Goal: Task Accomplishment & Management: Manage account settings

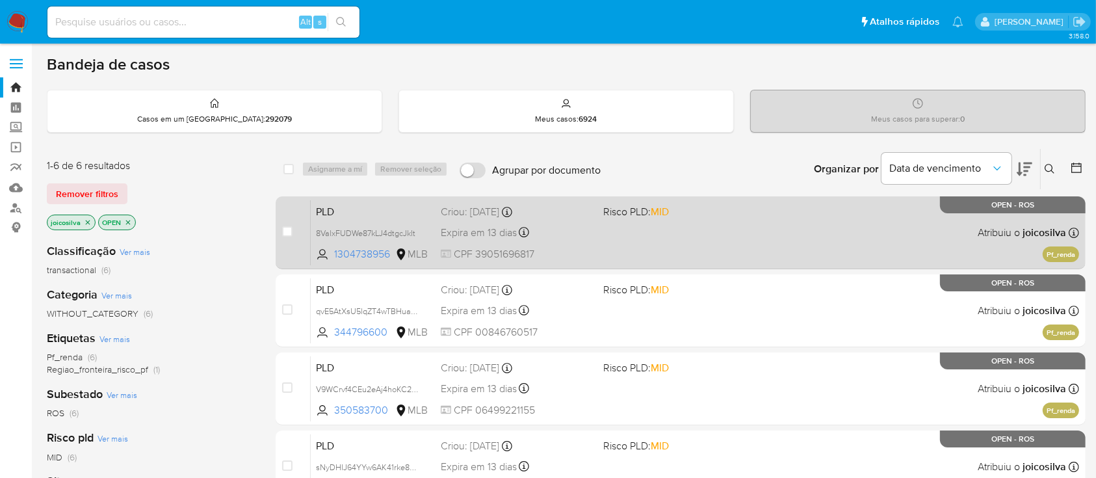
click at [615, 227] on div "PLD 8ValxFUDWe87kLJ4dtgcJkIt 1304738956 MLB Risco PLD: MID Criou: 12/08/2025 Cr…" at bounding box center [695, 232] width 768 height 66
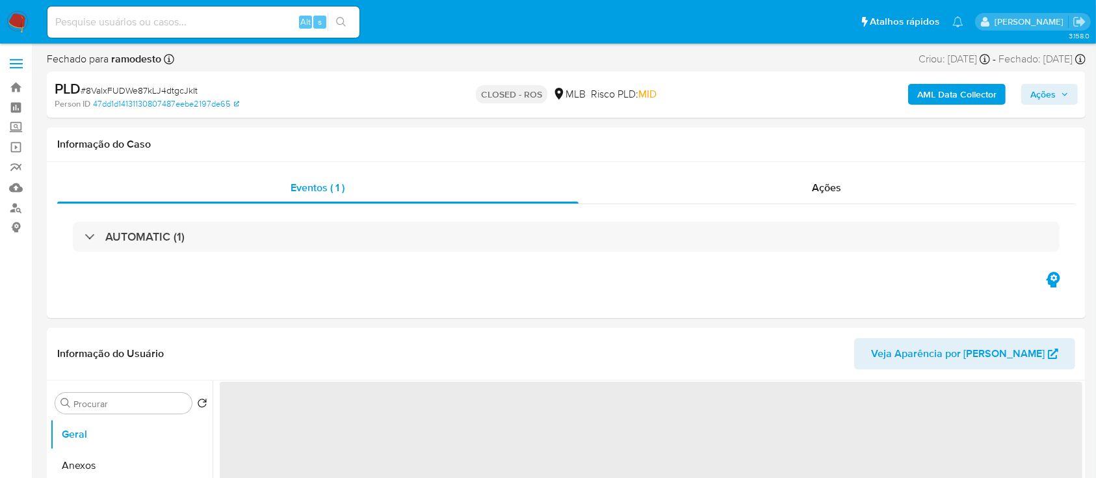
select select "10"
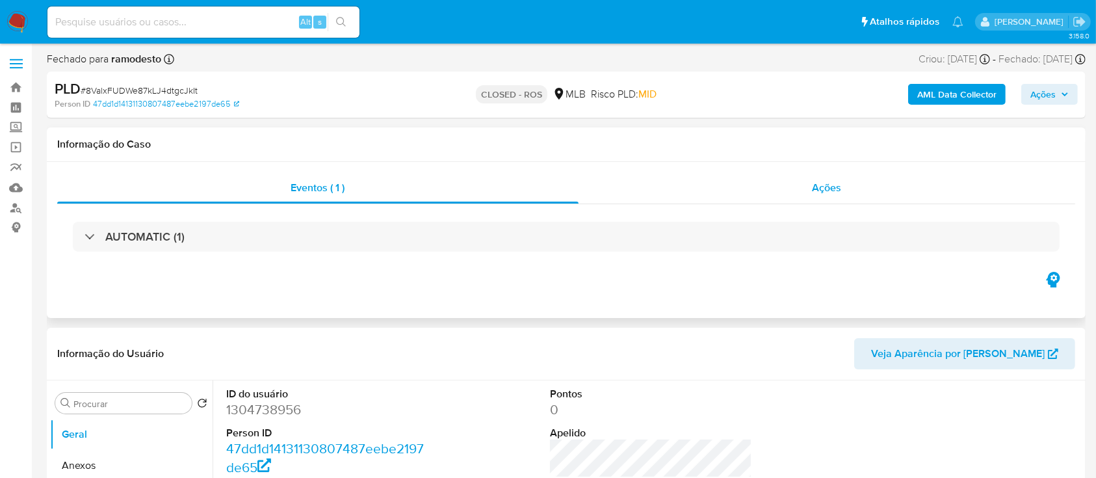
click at [837, 190] on span "Ações" at bounding box center [826, 187] width 29 height 15
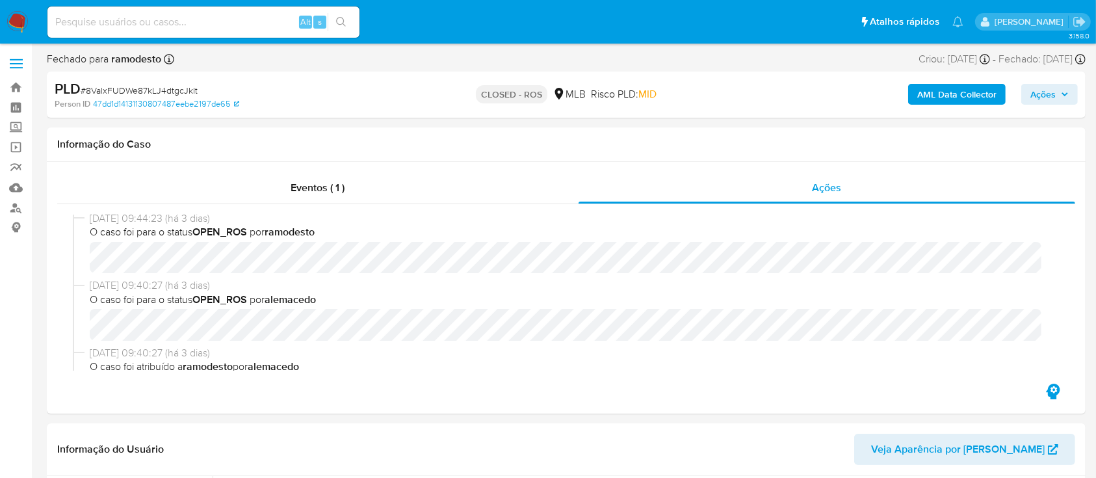
scroll to position [346, 0]
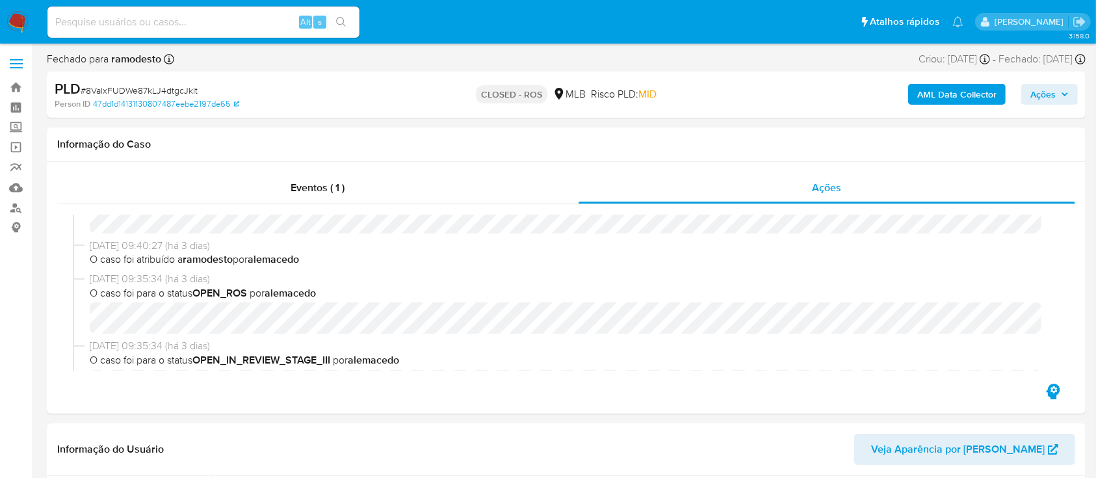
click at [29, 19] on nav "Pausado Ver notificaciones Alt s Atalhos rápidos Presiona las siguientes teclas…" at bounding box center [548, 22] width 1096 height 44
click at [25, 22] on img at bounding box center [17, 22] width 22 height 22
